Goal: Check status: Check status

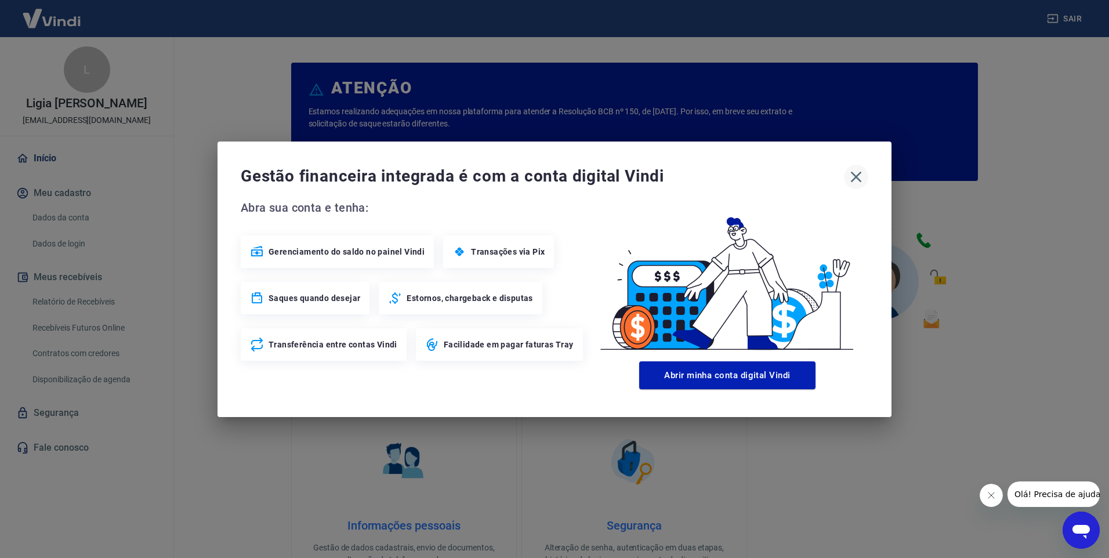
click at [854, 180] on icon "button" at bounding box center [856, 176] width 11 height 11
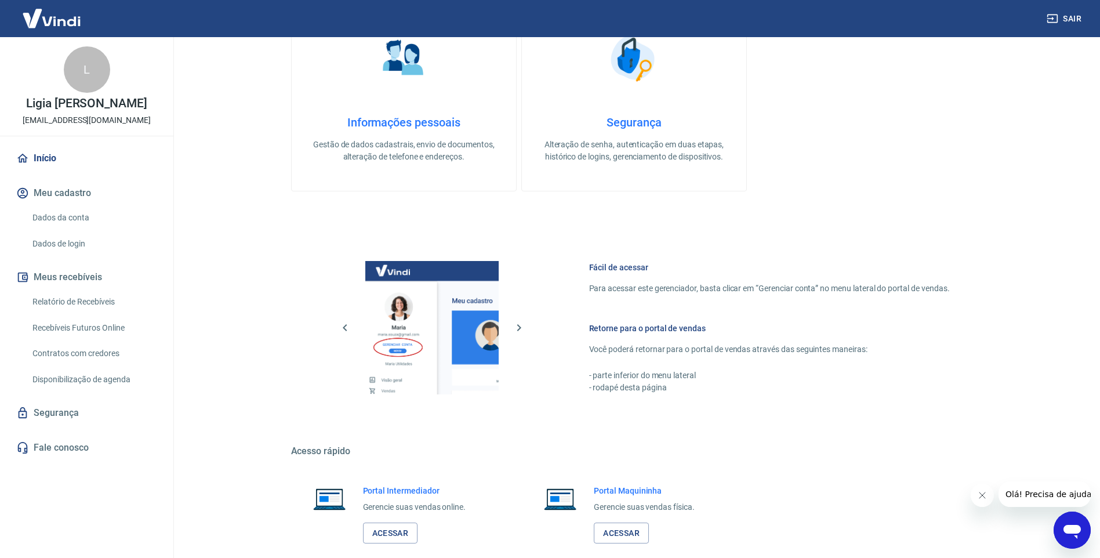
scroll to position [466, 0]
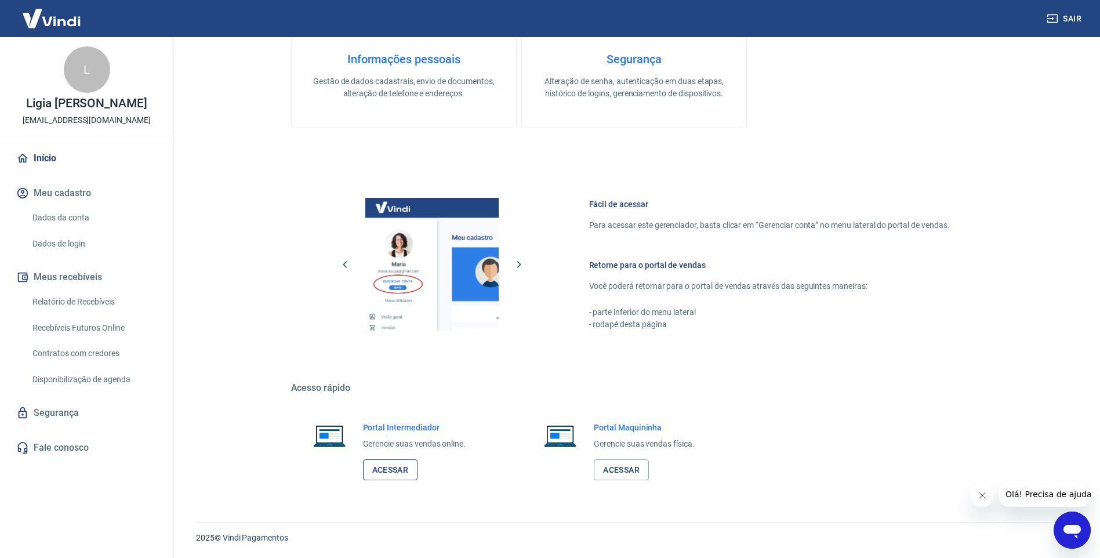
drag, startPoint x: 396, startPoint y: 469, endPoint x: 400, endPoint y: 459, distance: 11.2
click at [397, 468] on link "Acessar" at bounding box center [390, 469] width 55 height 21
click at [70, 300] on link "Relatório de Recebíveis" at bounding box center [94, 302] width 132 height 24
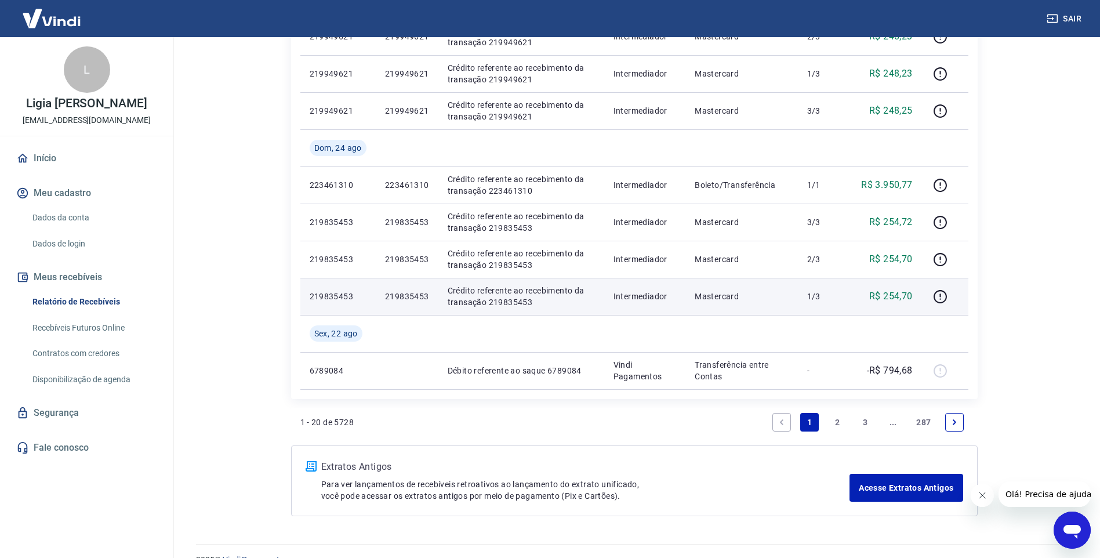
scroll to position [754, 0]
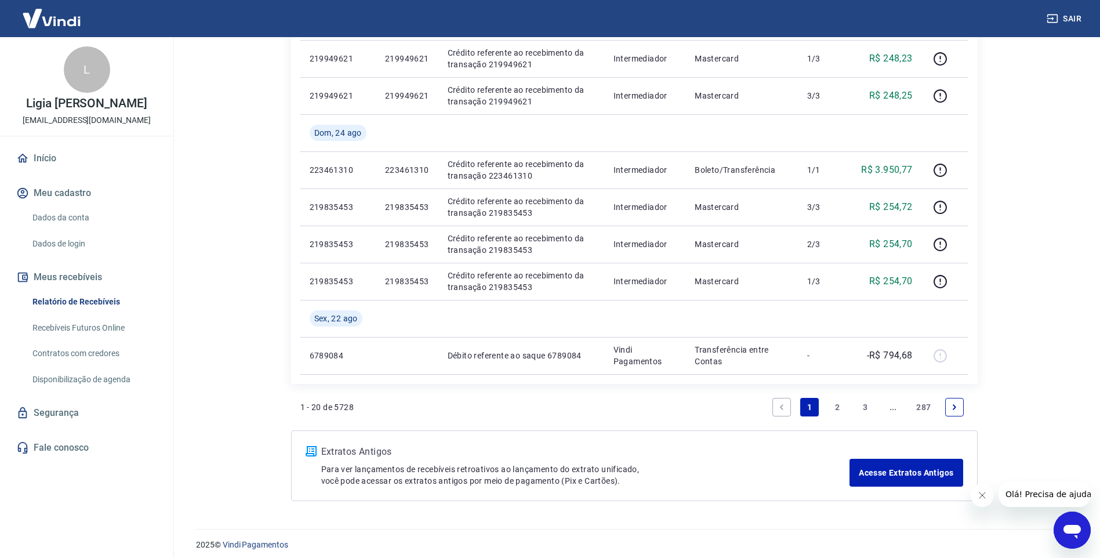
click at [959, 405] on link "Next page" at bounding box center [954, 407] width 19 height 19
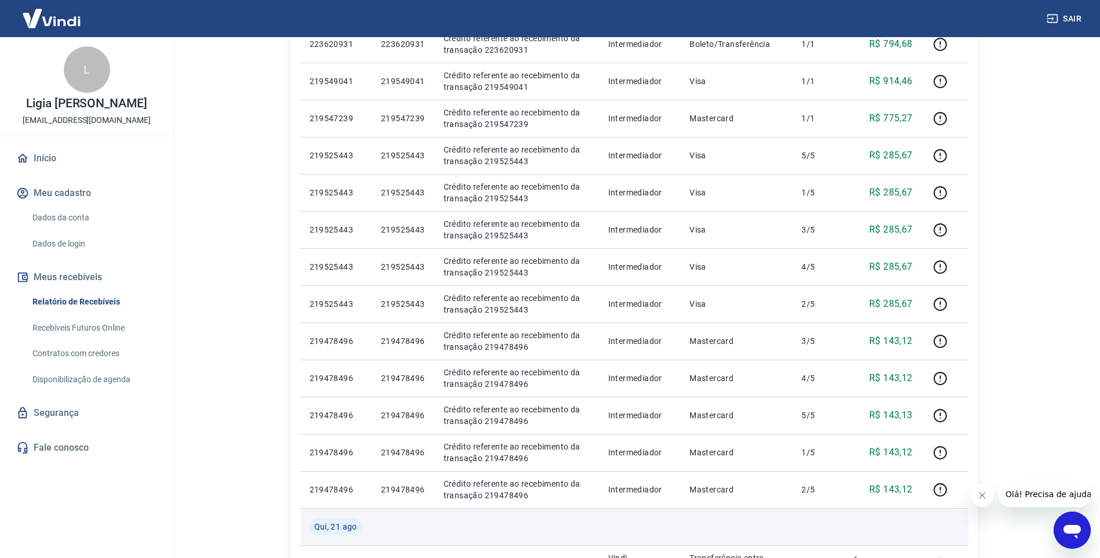
scroll to position [464, 0]
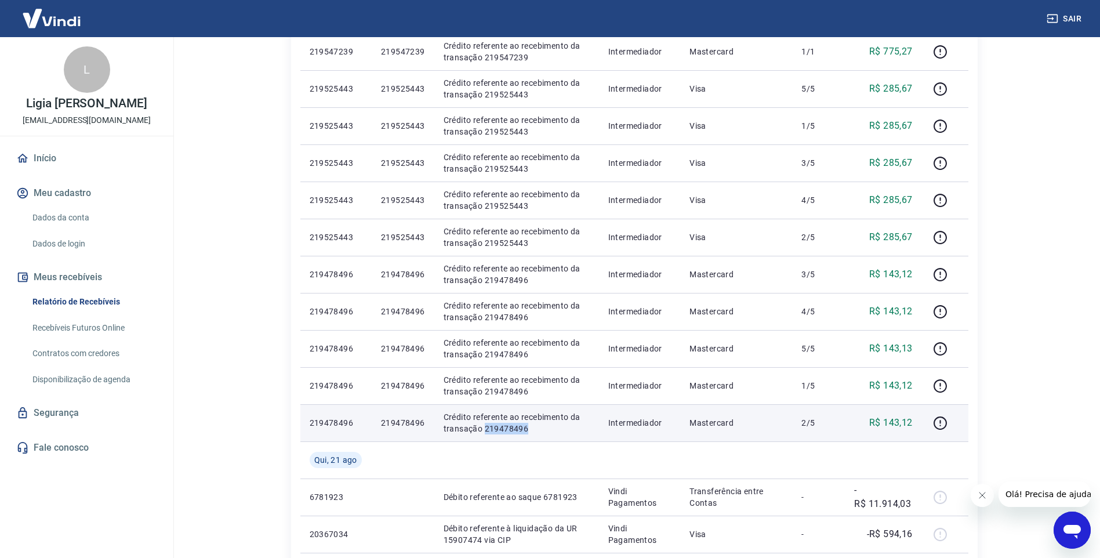
drag, startPoint x: 529, startPoint y: 424, endPoint x: 485, endPoint y: 431, distance: 44.1
click at [485, 431] on p "Crédito referente ao recebimento da transação 219478496" at bounding box center [517, 422] width 146 height 23
copy p "219478496"
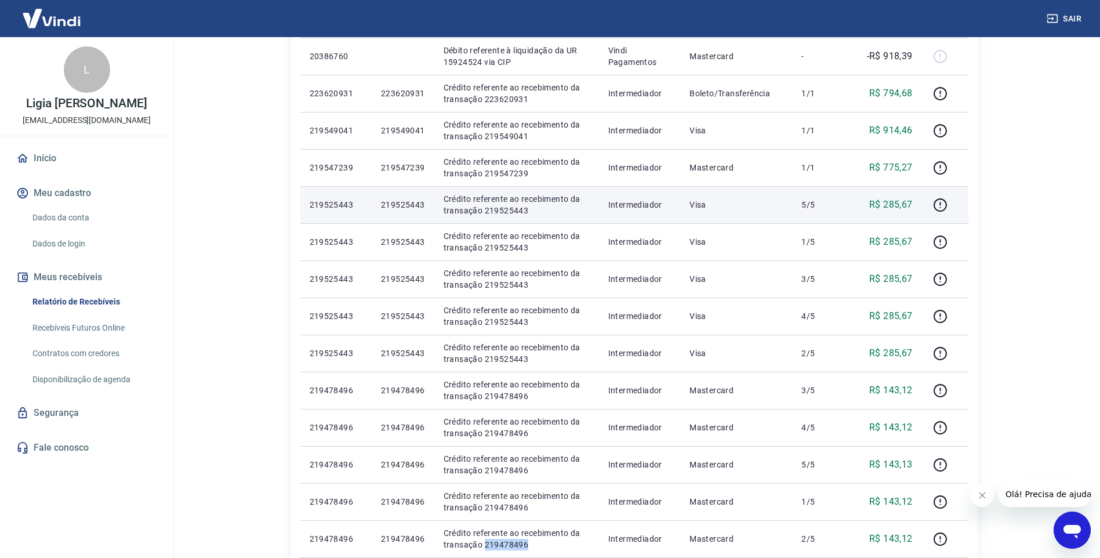
scroll to position [290, 0]
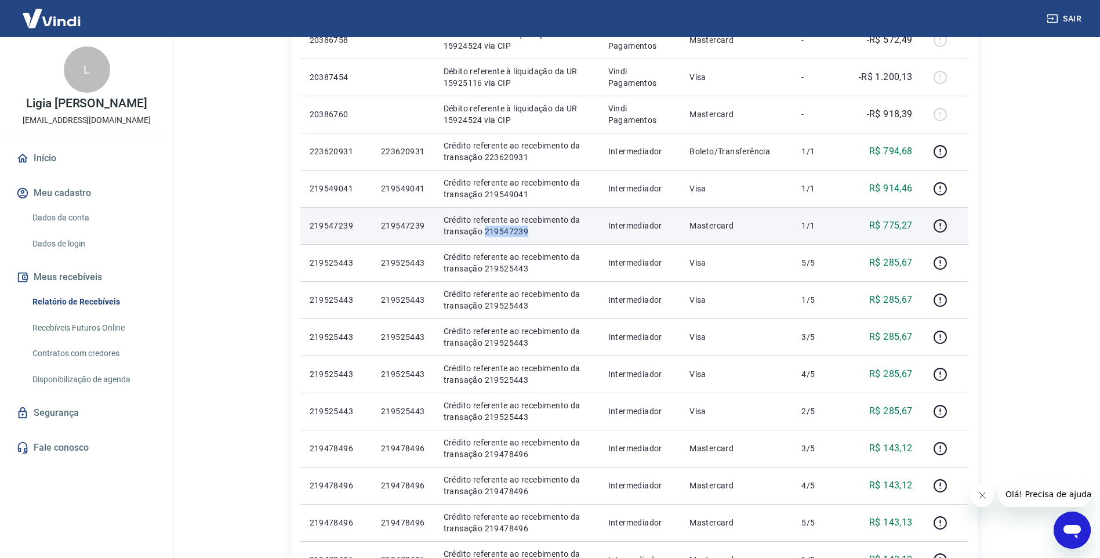
drag, startPoint x: 532, startPoint y: 235, endPoint x: 485, endPoint y: 234, distance: 47.0
click at [485, 234] on p "Crédito referente ao recebimento da transação 219547239" at bounding box center [517, 225] width 146 height 23
copy p "219547239"
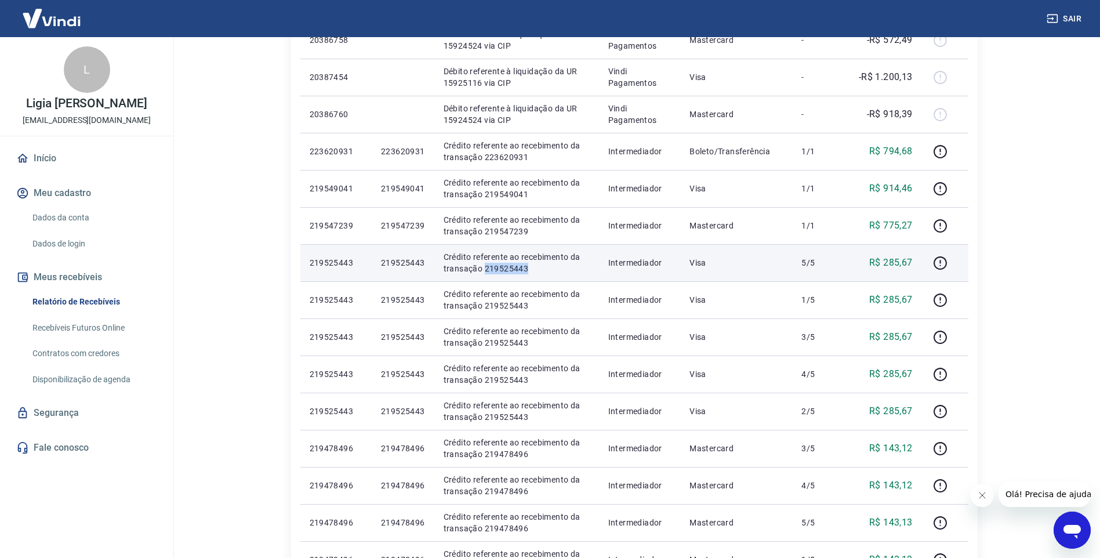
drag, startPoint x: 532, startPoint y: 270, endPoint x: 484, endPoint y: 270, distance: 48.7
click at [484, 270] on p "Crédito referente ao recebimento da transação 219525443" at bounding box center [517, 262] width 146 height 23
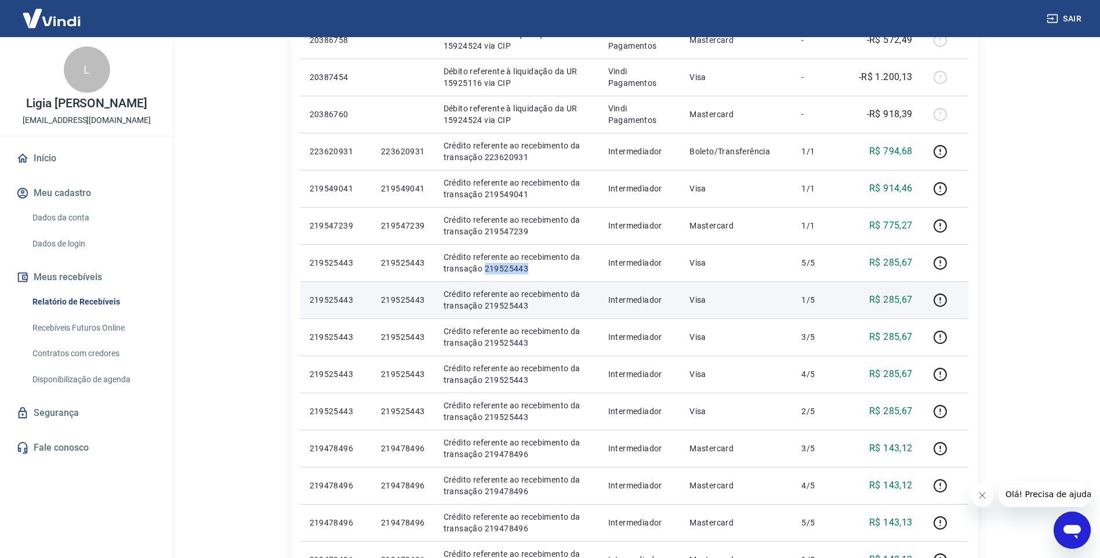
copy p "219525443"
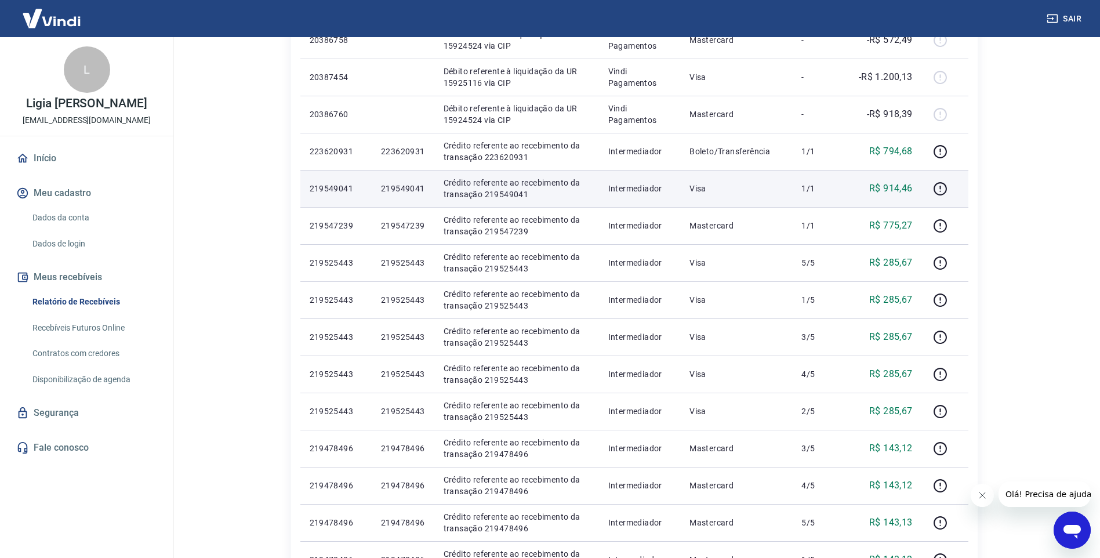
click at [544, 181] on p "Crédito referente ao recebimento da transação 219549041" at bounding box center [517, 188] width 146 height 23
drag, startPoint x: 537, startPoint y: 194, endPoint x: 482, endPoint y: 198, distance: 54.7
click at [482, 198] on p "Crédito referente ao recebimento da transação 219549041" at bounding box center [517, 188] width 146 height 23
drag, startPoint x: 482, startPoint y: 198, endPoint x: 532, endPoint y: 198, distance: 49.9
click at [532, 198] on p "Crédito referente ao recebimento da transação 219549041" at bounding box center [517, 188] width 146 height 23
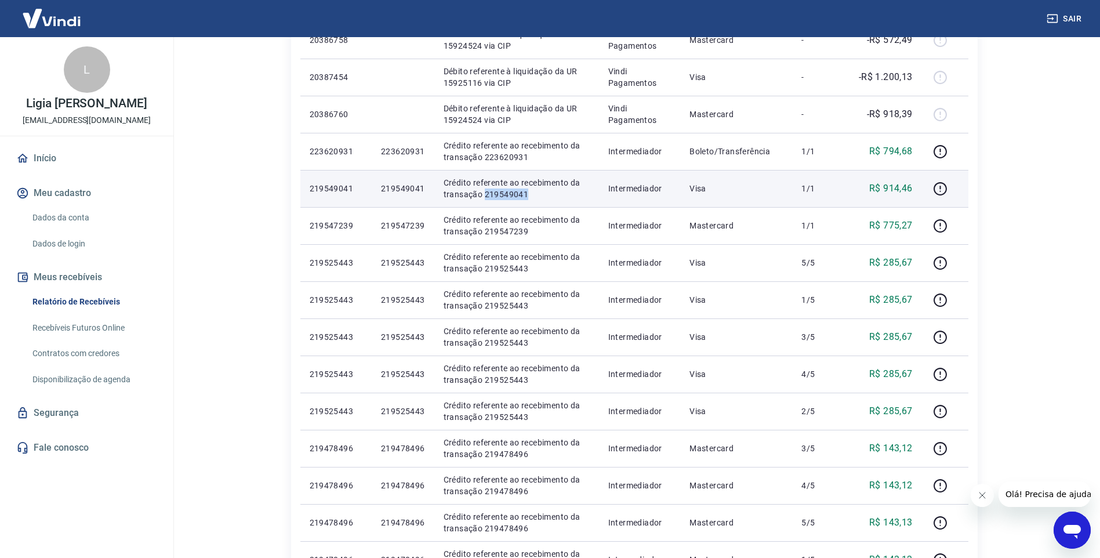
drag, startPoint x: 530, startPoint y: 197, endPoint x: 483, endPoint y: 197, distance: 47.6
click at [483, 197] on p "Crédito referente ao recebimento da transação 219549041" at bounding box center [517, 188] width 146 height 23
copy p "219549041"
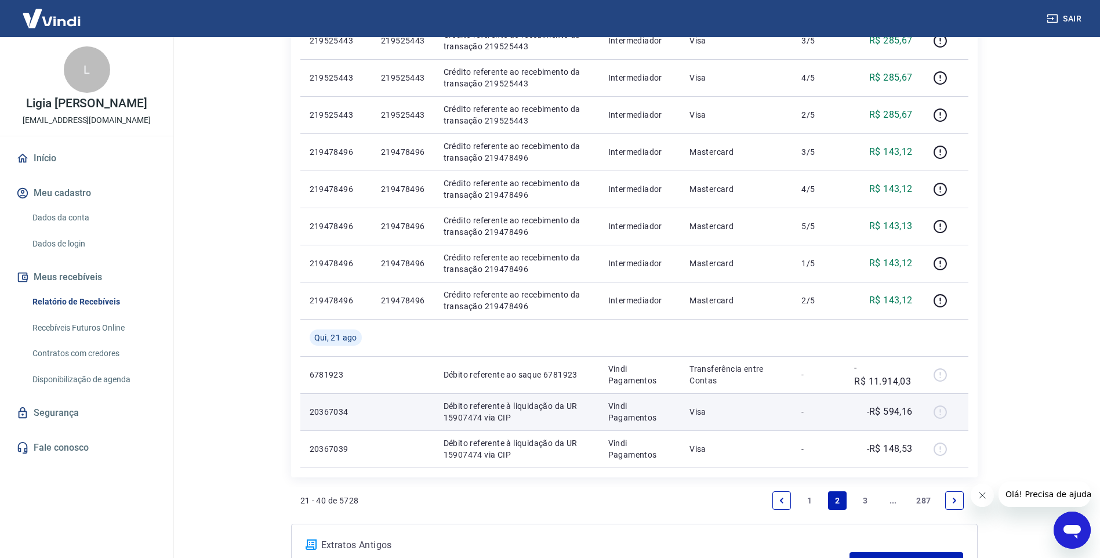
scroll to position [687, 0]
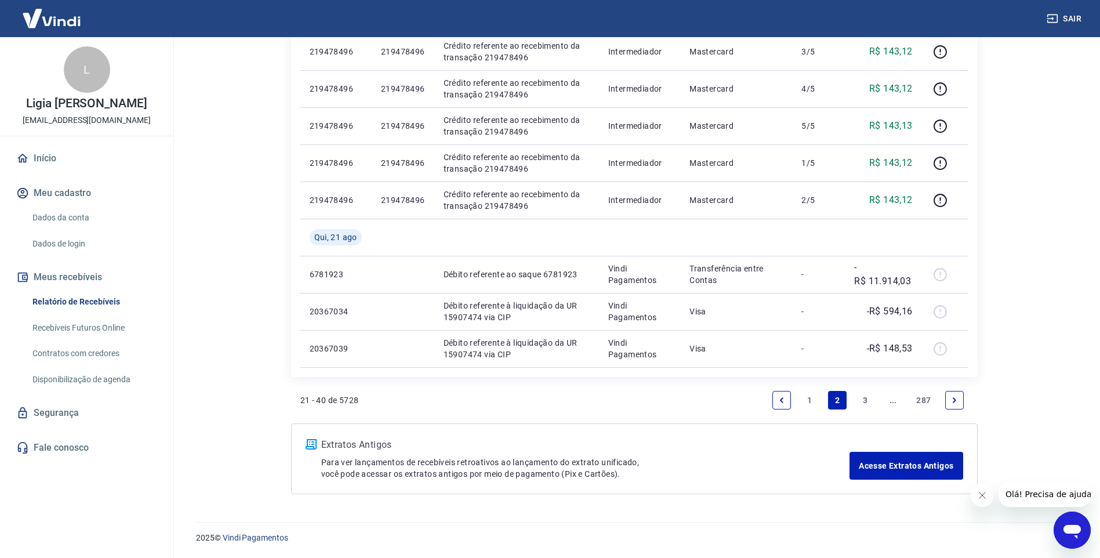
click at [782, 398] on icon "Previous page" at bounding box center [781, 399] width 3 height 5
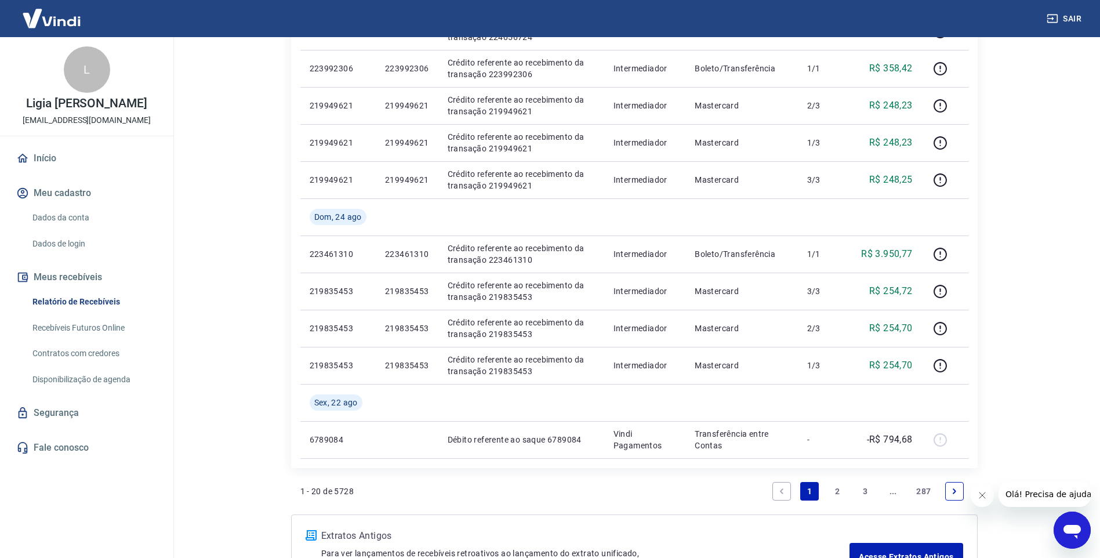
scroll to position [696, 0]
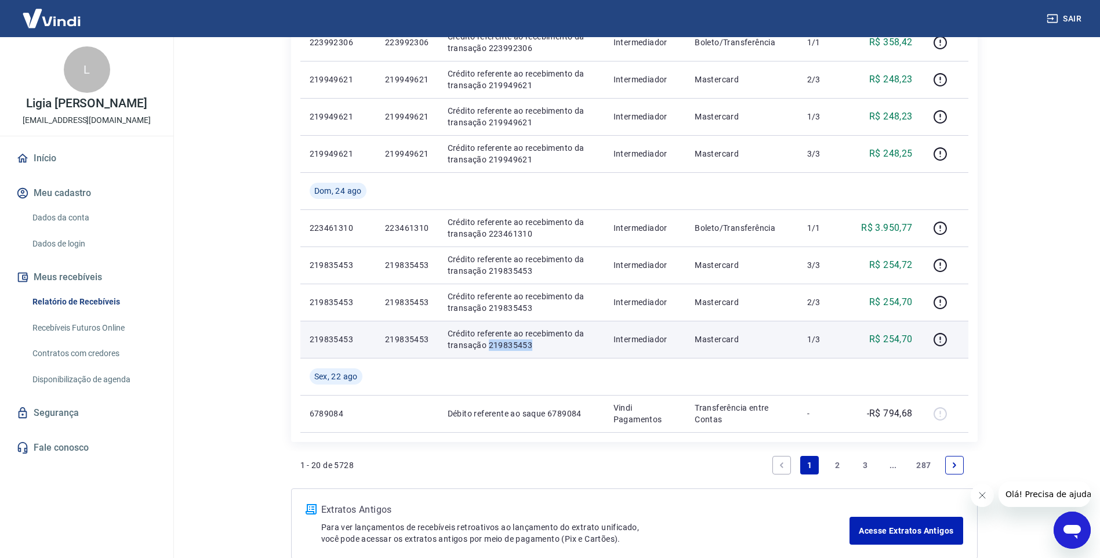
drag, startPoint x: 547, startPoint y: 351, endPoint x: 489, endPoint y: 347, distance: 58.1
click at [489, 347] on td "Crédito referente ao recebimento da transação 219835453" at bounding box center [522, 339] width 166 height 37
copy p "219835453"
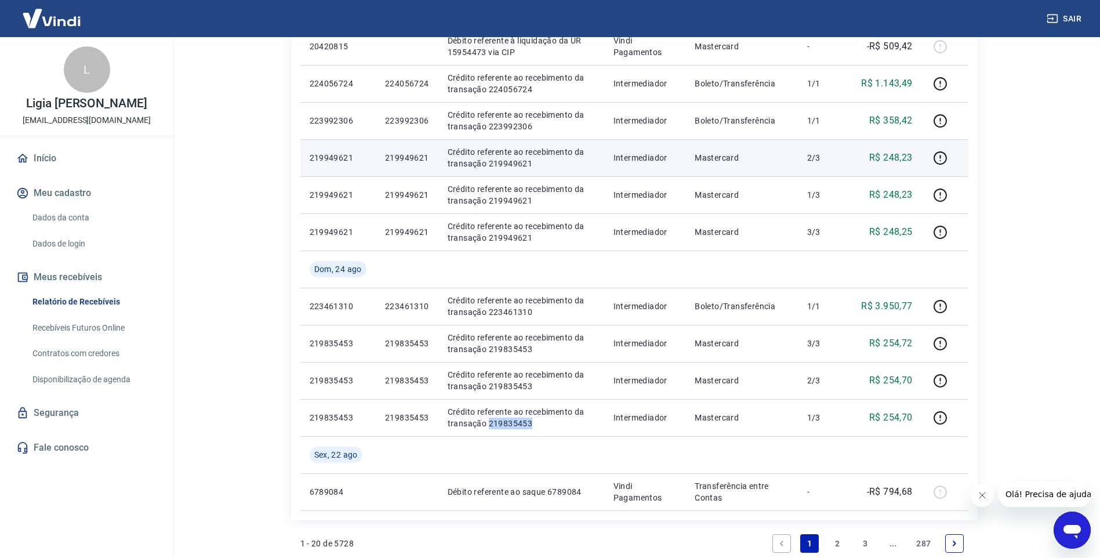
scroll to position [638, 0]
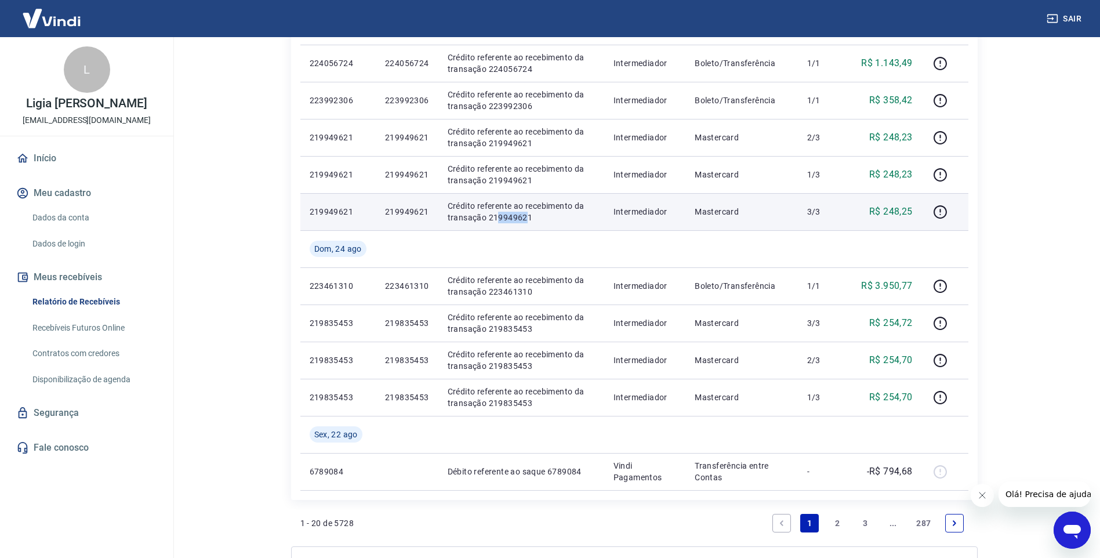
drag, startPoint x: 527, startPoint y: 218, endPoint x: 497, endPoint y: 218, distance: 29.6
click at [497, 218] on p "Crédito referente ao recebimento da transação 219949621" at bounding box center [521, 211] width 147 height 23
click at [501, 217] on p "Crédito referente ao recebimento da transação 219949621" at bounding box center [521, 211] width 147 height 23
drag, startPoint x: 532, startPoint y: 217, endPoint x: 490, endPoint y: 218, distance: 42.3
click at [490, 218] on p "Crédito referente ao recebimento da transação 219949621" at bounding box center [521, 211] width 147 height 23
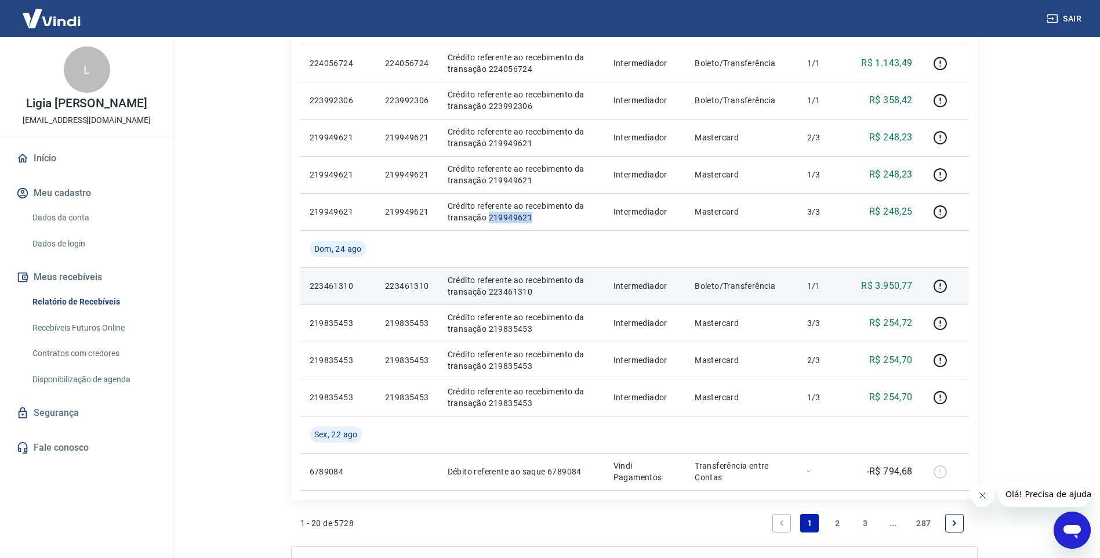
copy p "219949621"
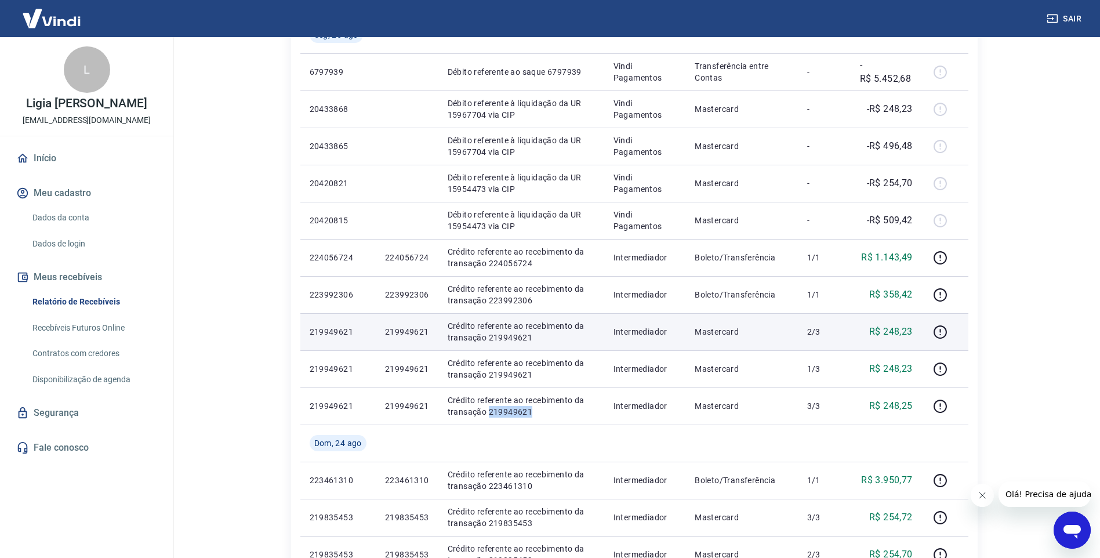
scroll to position [464, 0]
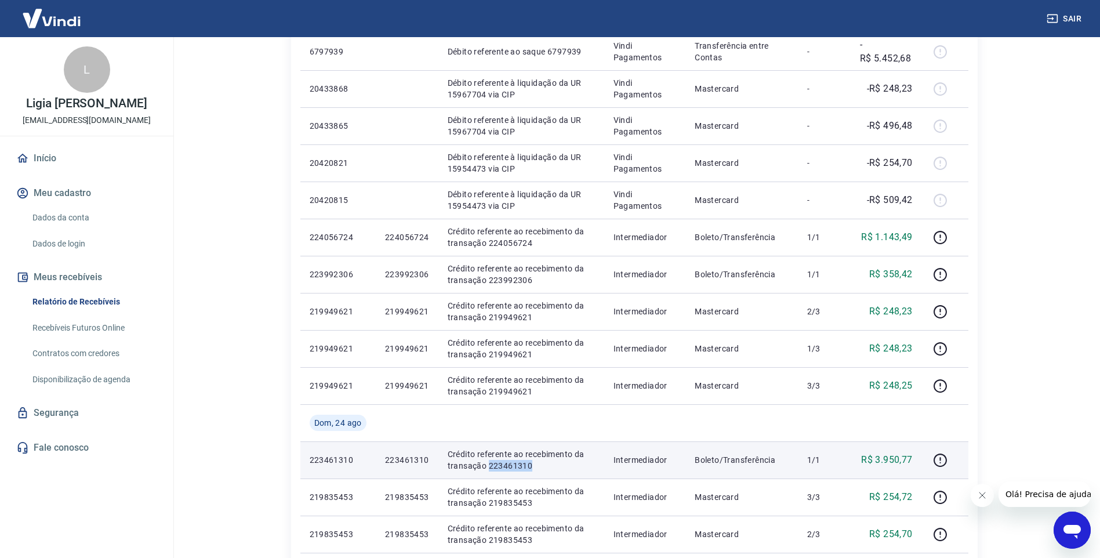
drag, startPoint x: 542, startPoint y: 472, endPoint x: 488, endPoint y: 465, distance: 55.0
click at [488, 465] on td "Crédito referente ao recebimento da transação 223461310" at bounding box center [522, 459] width 166 height 37
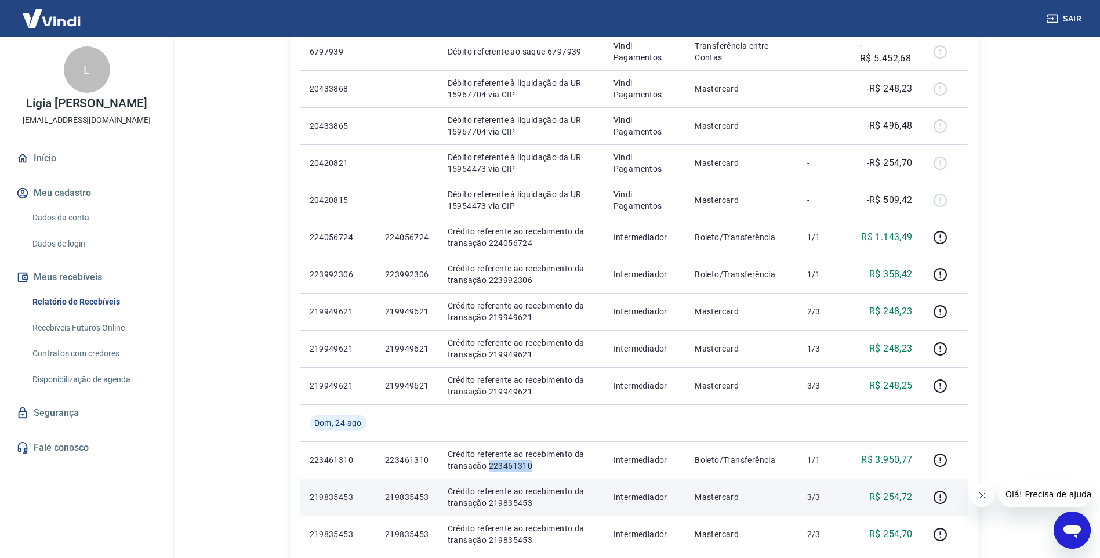
copy p "223461310"
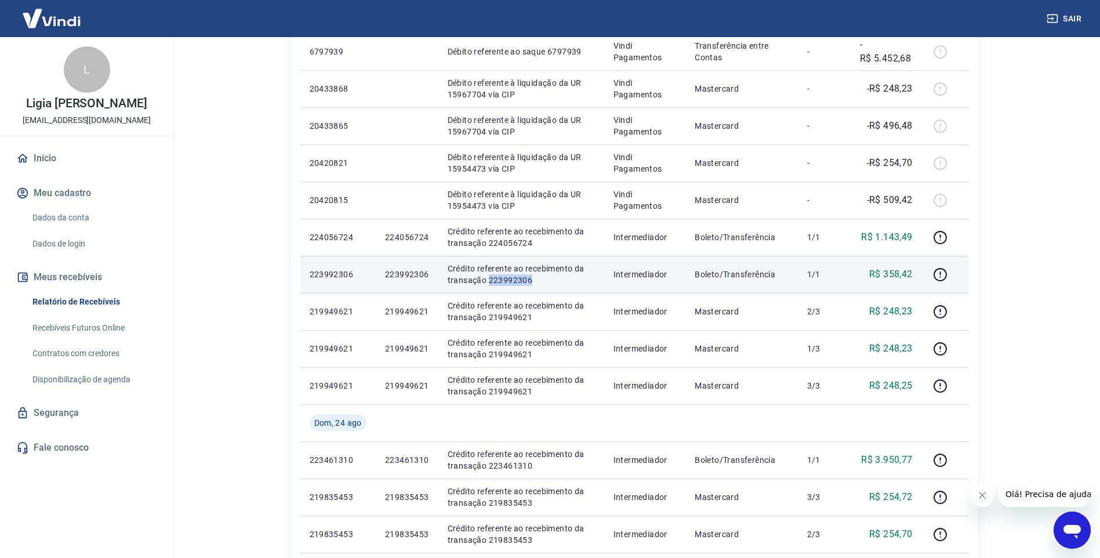
drag, startPoint x: 561, startPoint y: 278, endPoint x: 488, endPoint y: 281, distance: 72.6
click at [488, 281] on p "Crédito referente ao recebimento da transação 223992306" at bounding box center [521, 274] width 147 height 23
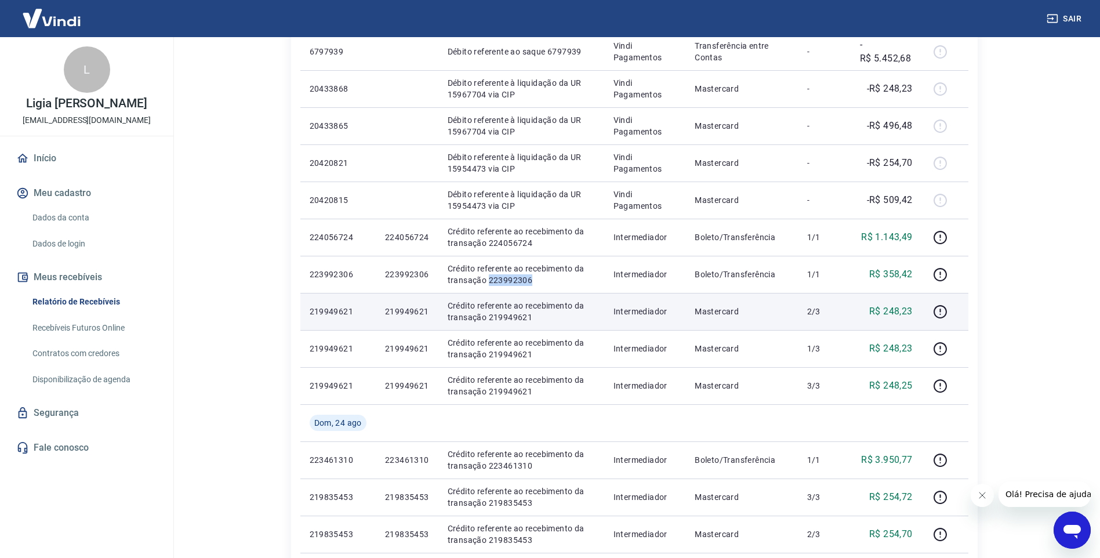
copy p "223992306"
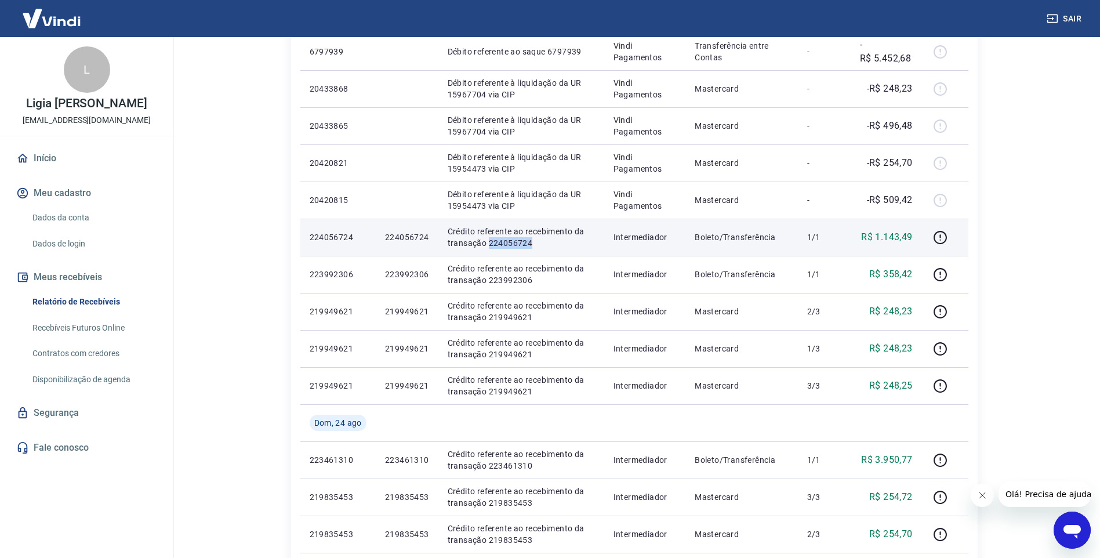
drag, startPoint x: 538, startPoint y: 241, endPoint x: 489, endPoint y: 243, distance: 48.8
click at [489, 243] on p "Crédito referente ao recebimento da transação 224056724" at bounding box center [521, 237] width 147 height 23
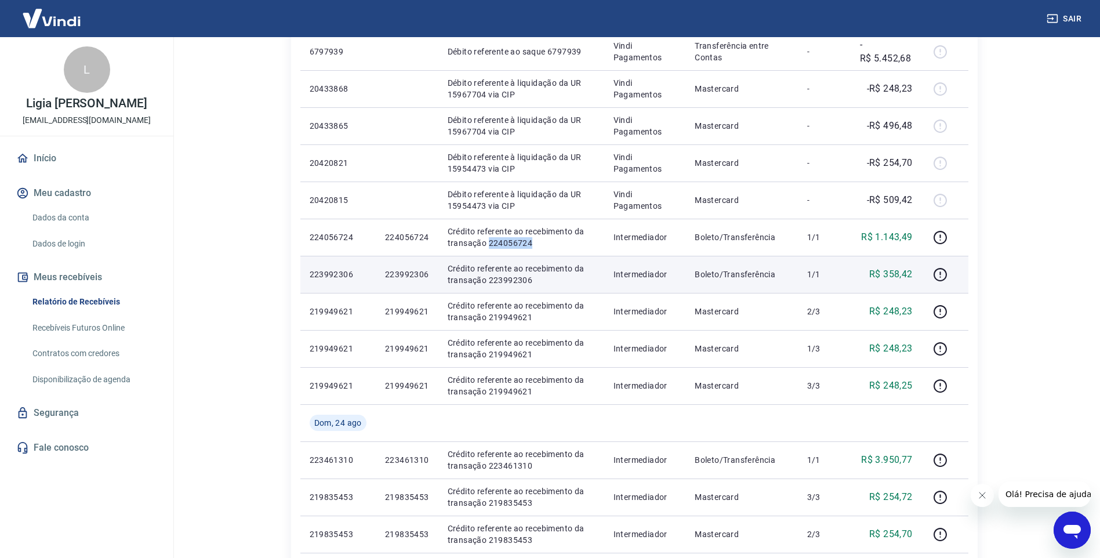
copy p "224056724"
